Goal: Task Accomplishment & Management: Manage account settings

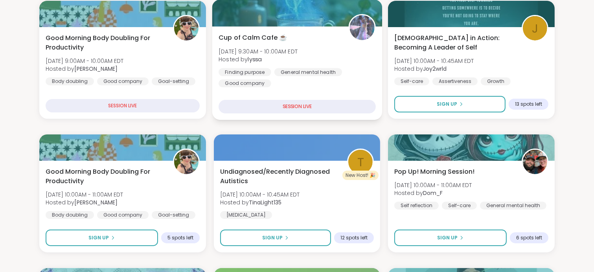
scroll to position [118, 0]
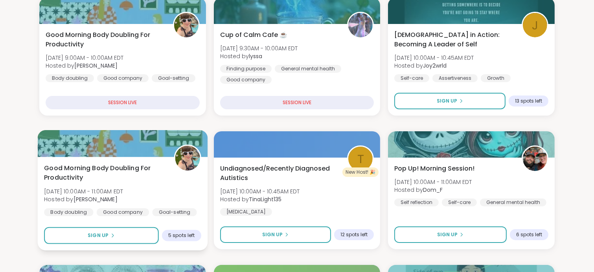
click at [121, 171] on span "Good Morning Body Doubling For Productivity" at bounding box center [104, 173] width 121 height 19
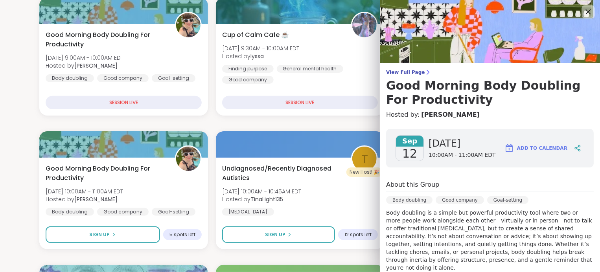
click at [583, 11] on icon at bounding box center [588, 12] width 10 height 10
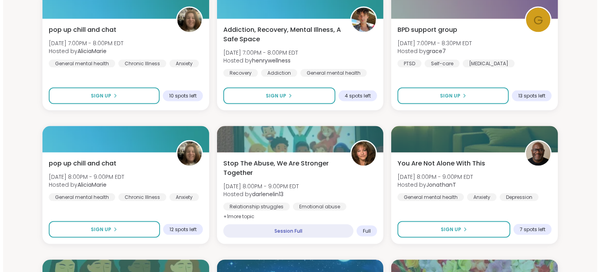
scroll to position [1180, 0]
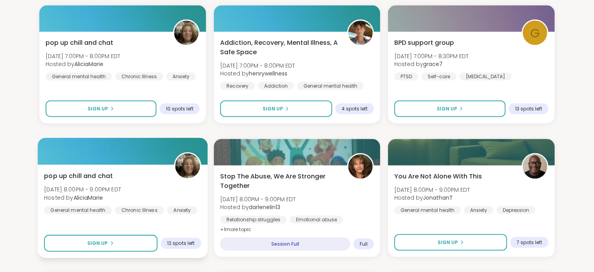
click at [140, 181] on div "pop up chill and chat [DATE] 8:00PM - 9:00PM EDT Hosted by AliciaMarie General …" at bounding box center [122, 192] width 157 height 43
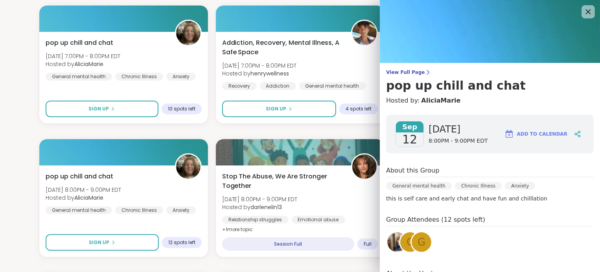
click at [586, 13] on icon at bounding box center [588, 11] width 5 height 5
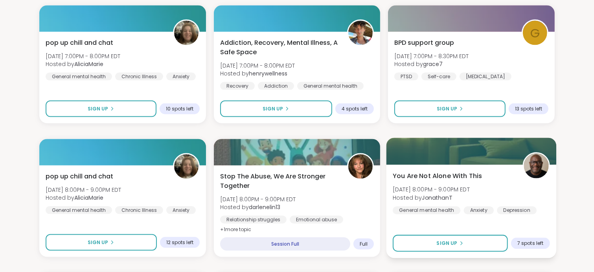
click at [501, 190] on div "You Are Not Alone With [DATE][DATE] 8:00PM - 9:00PM EDT Hosted by JonathanT Gen…" at bounding box center [471, 192] width 157 height 43
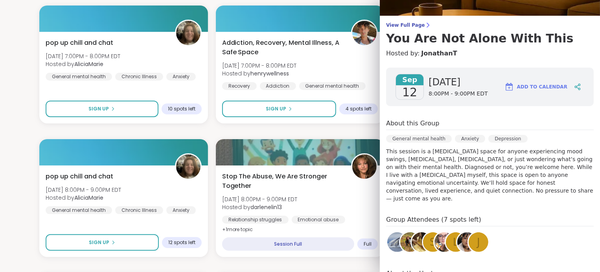
scroll to position [39, 0]
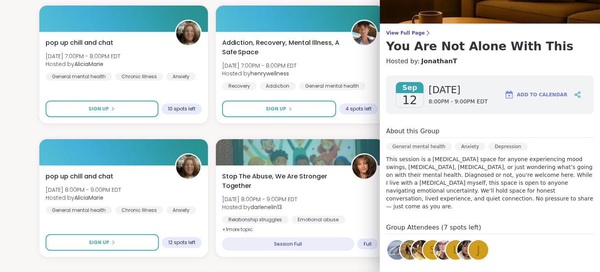
click at [517, 93] on span "Add to Calendar" at bounding box center [542, 94] width 50 height 7
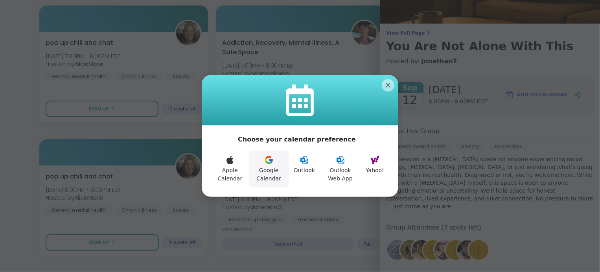
click at [273, 166] on button "Google Calendar" at bounding box center [269, 169] width 40 height 37
